Goal: Task Accomplishment & Management: Manage account settings

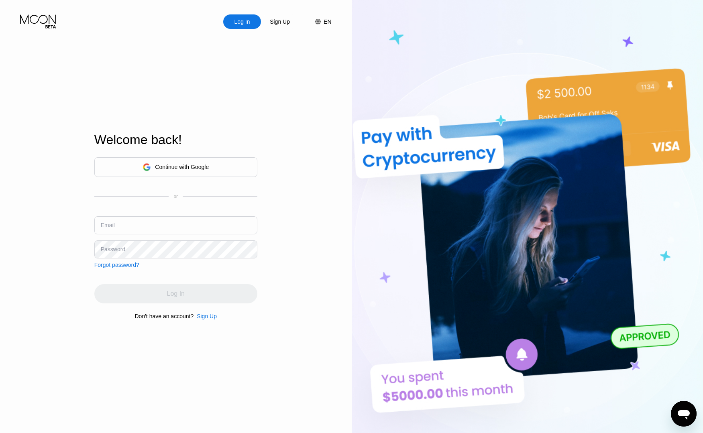
click at [122, 237] on div "Continue with Google or Email Password Forgot password?" at bounding box center [175, 212] width 163 height 111
click at [123, 230] on input "text" at bounding box center [175, 225] width 163 height 18
click at [197, 155] on div "Welcome back!" at bounding box center [175, 145] width 163 height 24
click at [192, 163] on div "Continue with Google" at bounding box center [176, 167] width 66 height 12
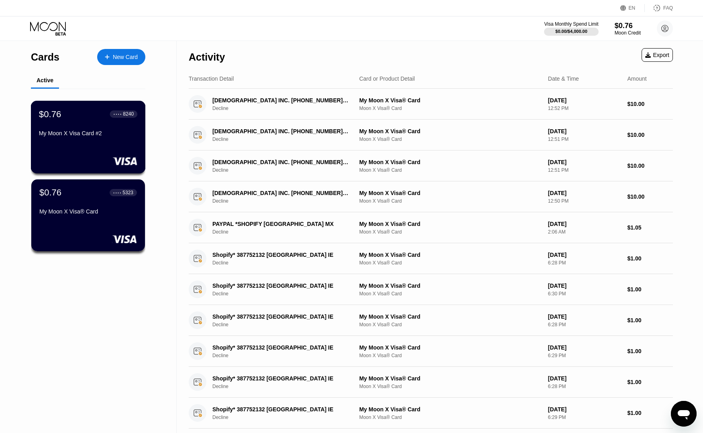
click at [83, 153] on div "$0.76 ● ● ● ● 8240 My Moon X Visa Card #2" at bounding box center [88, 137] width 115 height 73
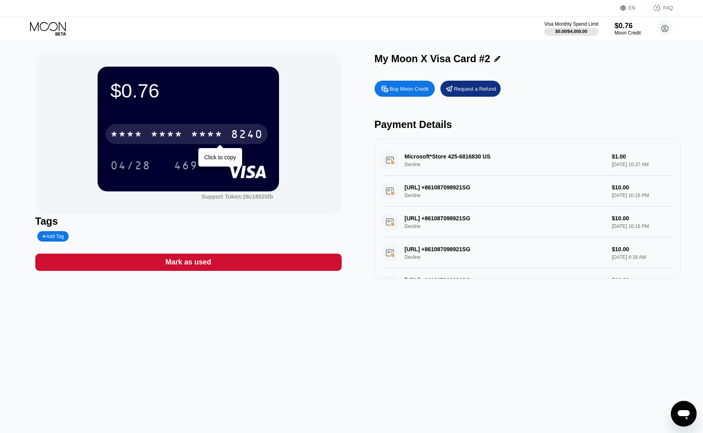
click at [212, 135] on div "* * * *" at bounding box center [207, 135] width 32 height 13
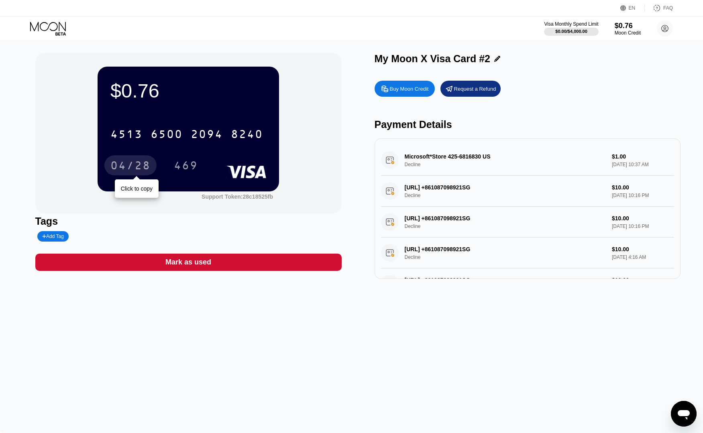
click at [129, 164] on div "04/28" at bounding box center [130, 166] width 40 height 13
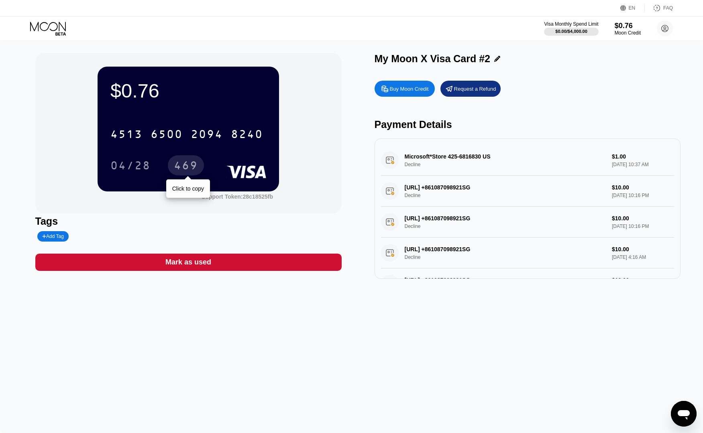
click at [194, 165] on div "469" at bounding box center [186, 166] width 24 height 13
